Goal: Find specific page/section: Find specific page/section

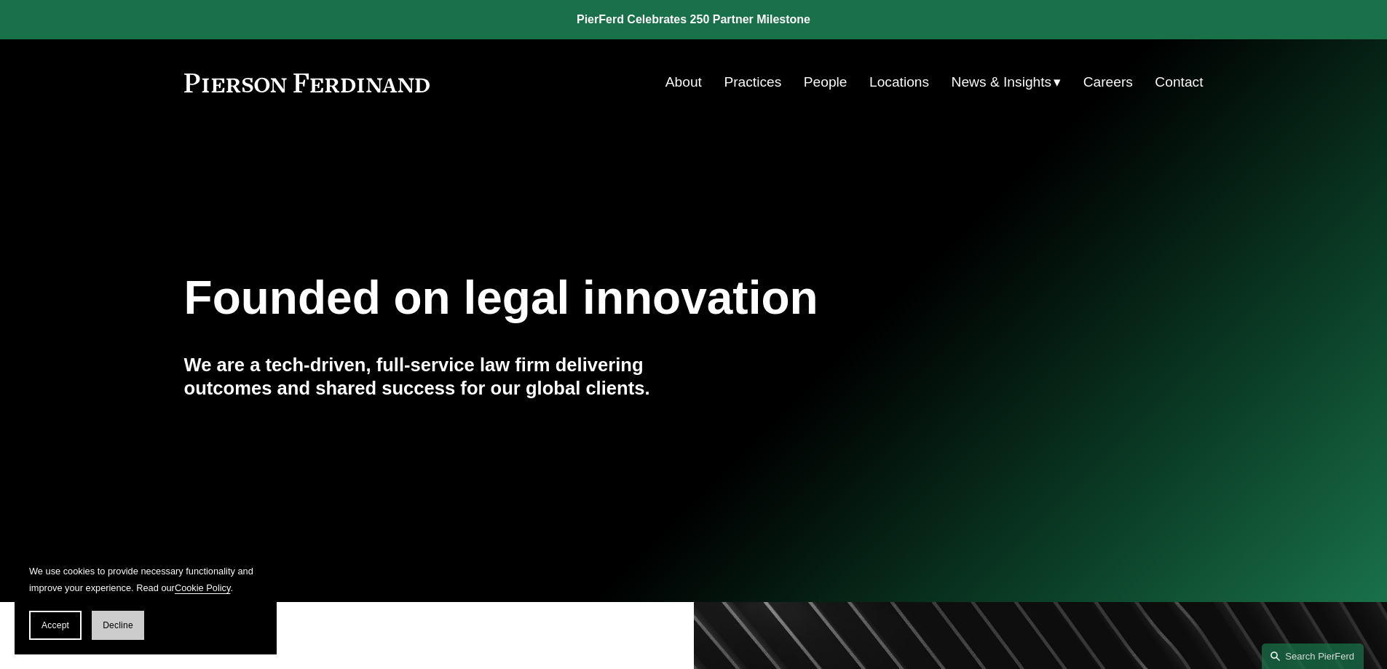
click at [115, 624] on span "Decline" at bounding box center [118, 625] width 31 height 10
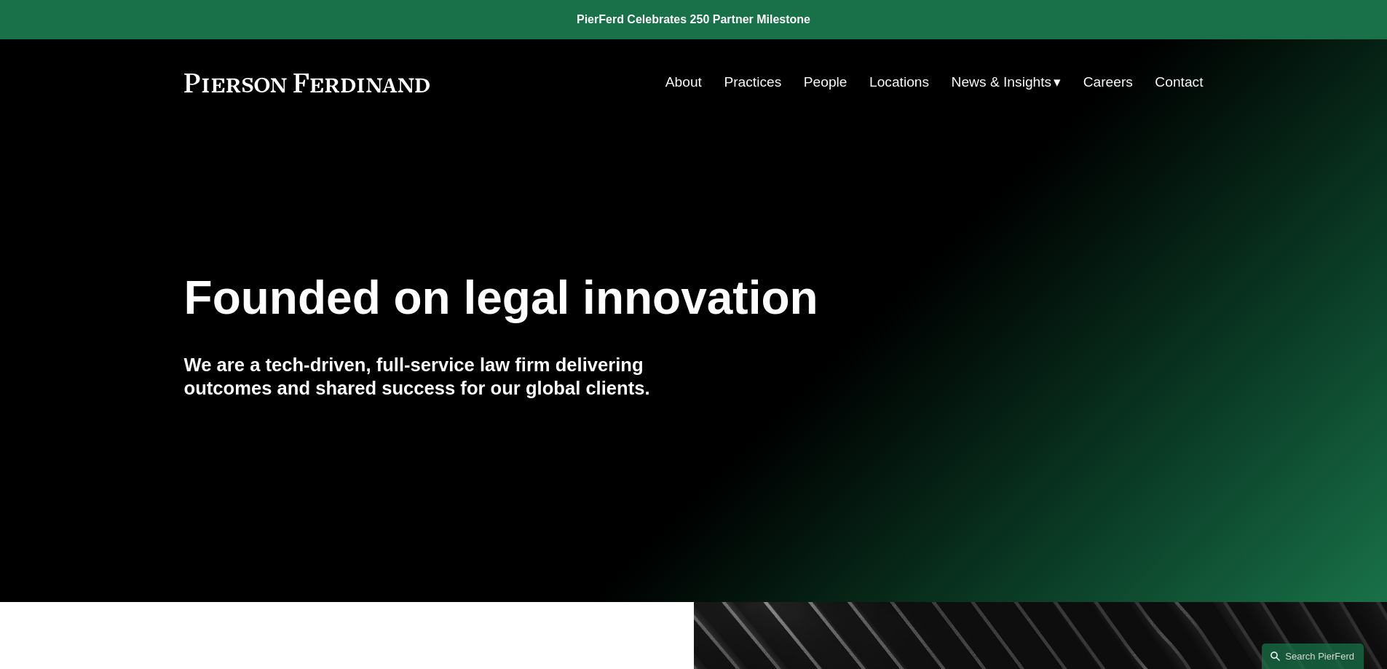
click at [810, 87] on link "People" at bounding box center [826, 82] width 44 height 28
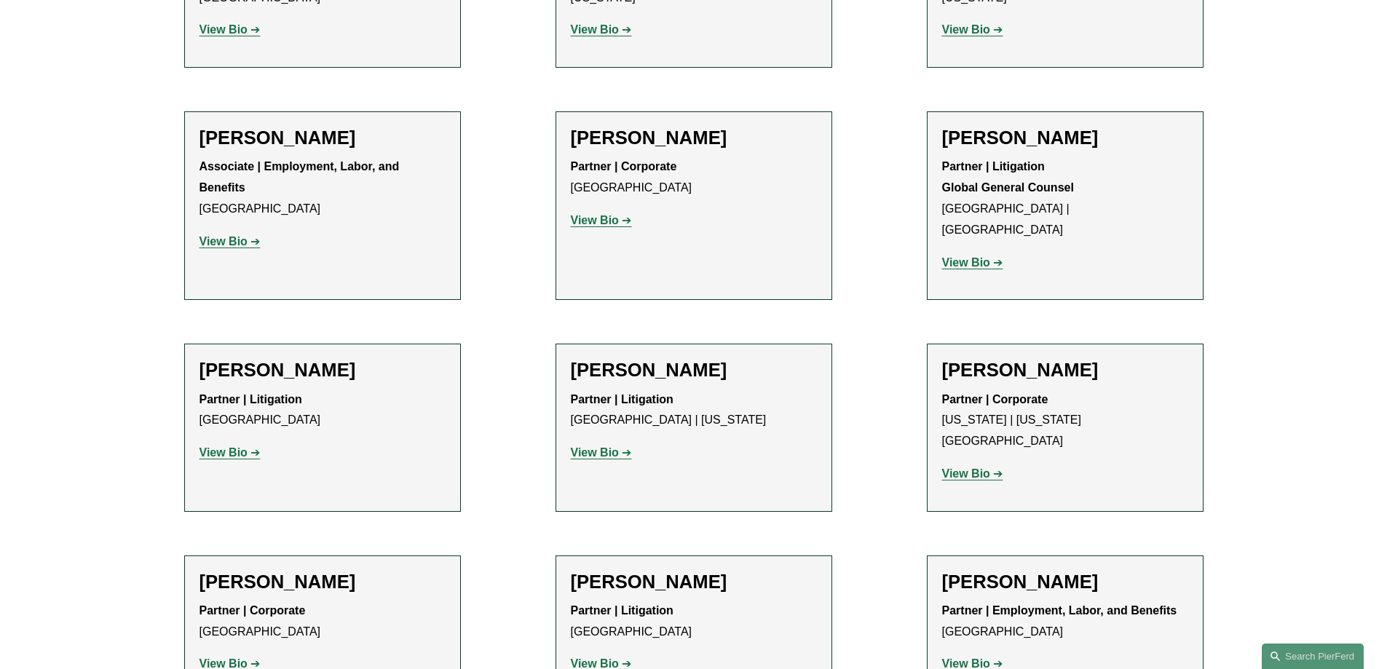
scroll to position [7861, 0]
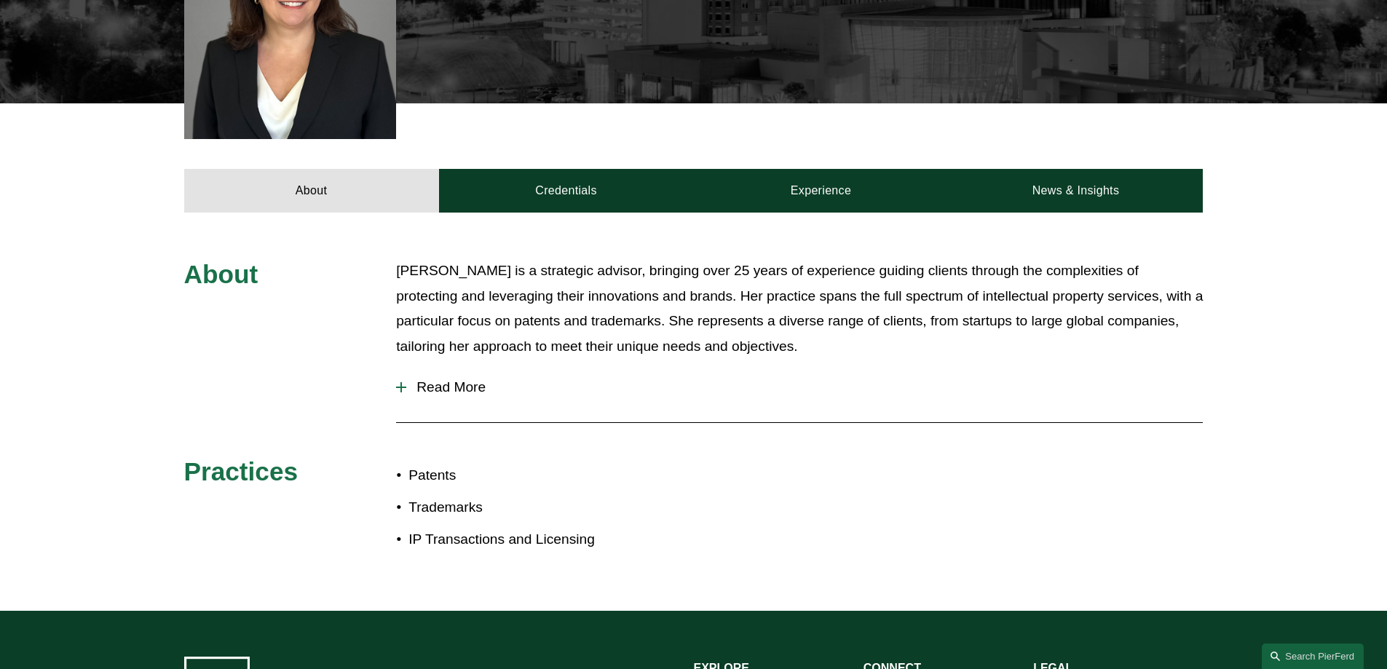
scroll to position [509, 0]
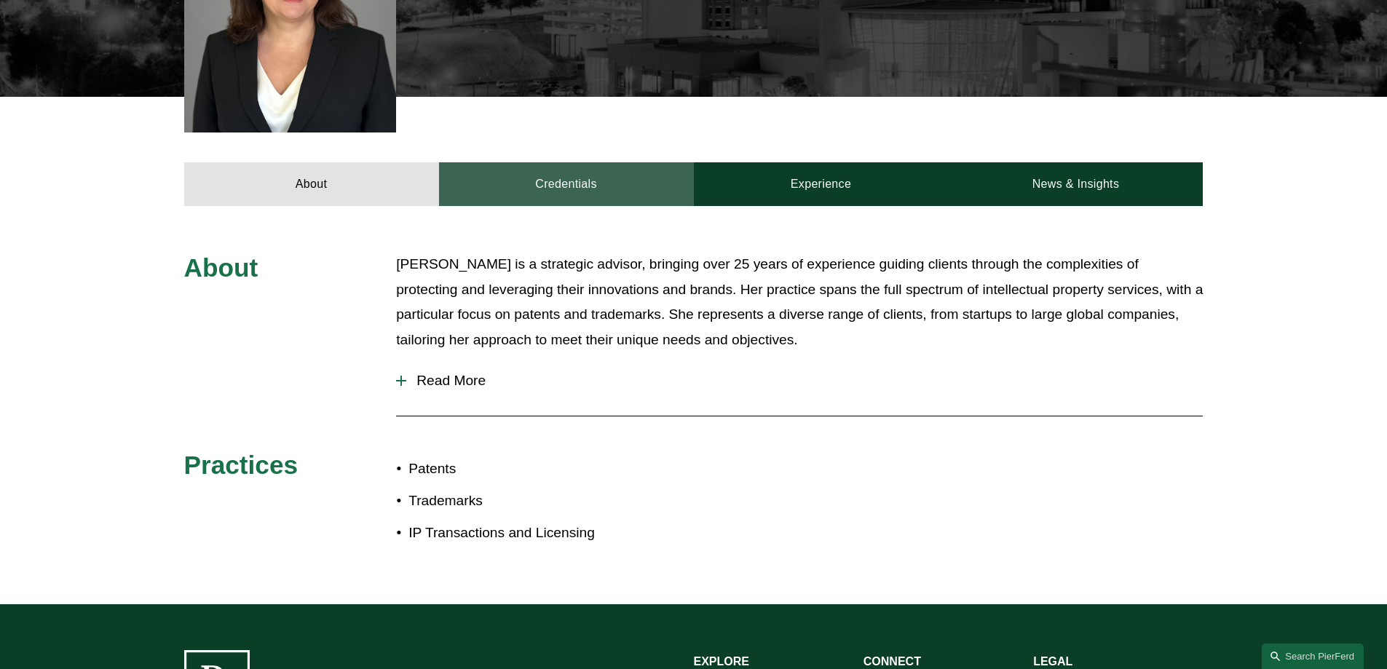
click at [595, 162] on link "Credentials" at bounding box center [566, 184] width 255 height 44
